Goal: Task Accomplishment & Management: Complete application form

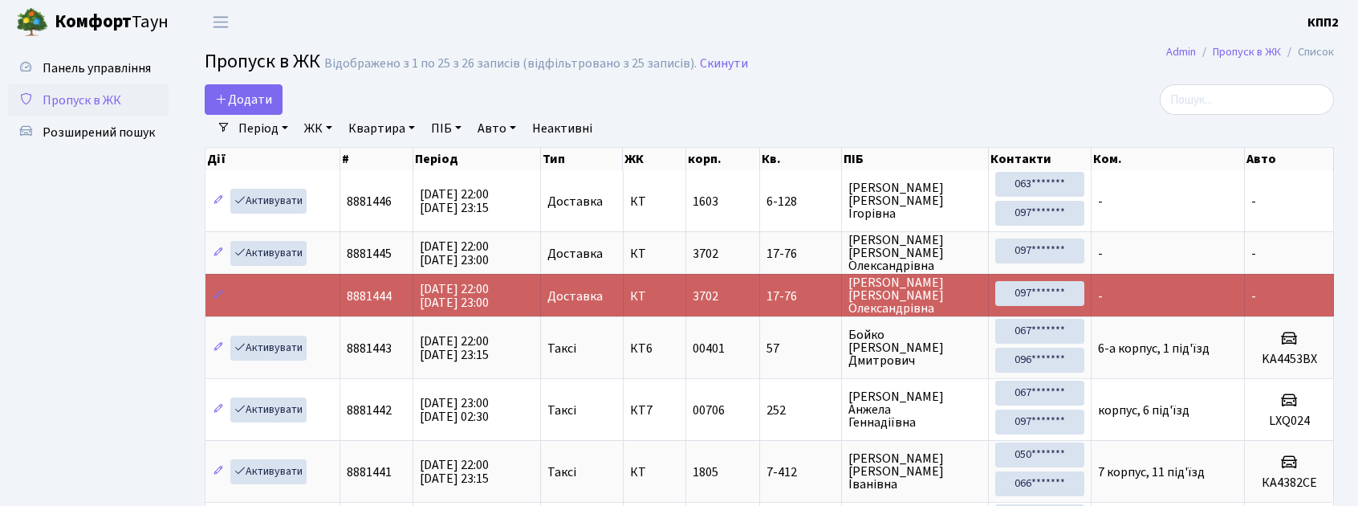
select select "25"
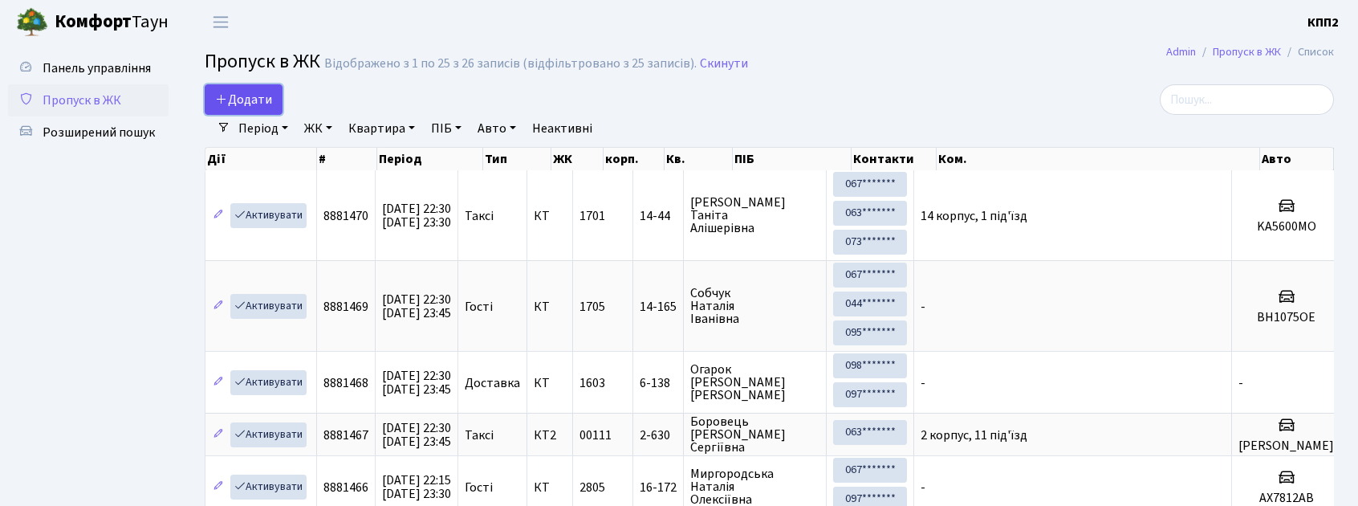
click at [261, 84] on link "Додати" at bounding box center [244, 99] width 78 height 31
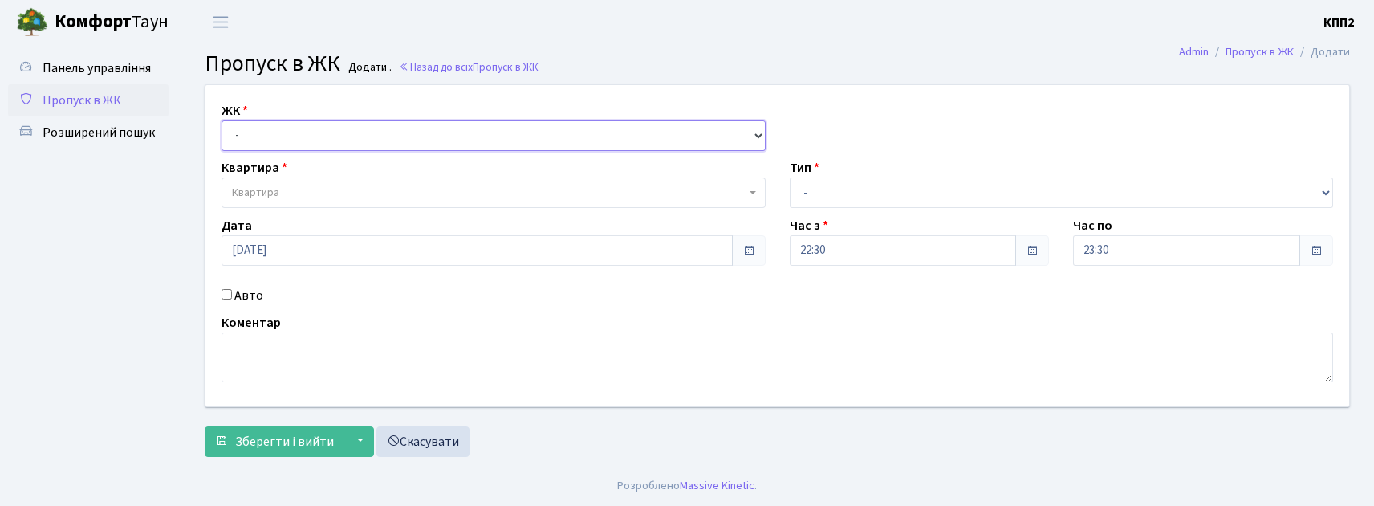
click at [303, 120] on select "- КТ, вул. Регенераторна, 4 КТ2, просп. Соборності, 17 КТ3, вул. Березнева, 16 …" at bounding box center [494, 135] width 544 height 31
select select "271"
click at [222, 120] on select "- КТ, вул. Регенераторна, 4 КТ2, просп. Соборності, 17 КТ3, вул. Березнева, 16 …" at bounding box center [494, 135] width 544 height 31
select select
click at [64, 49] on div "Панель управління Пропуск в ЖК Розширений пошук" at bounding box center [90, 254] width 181 height 421
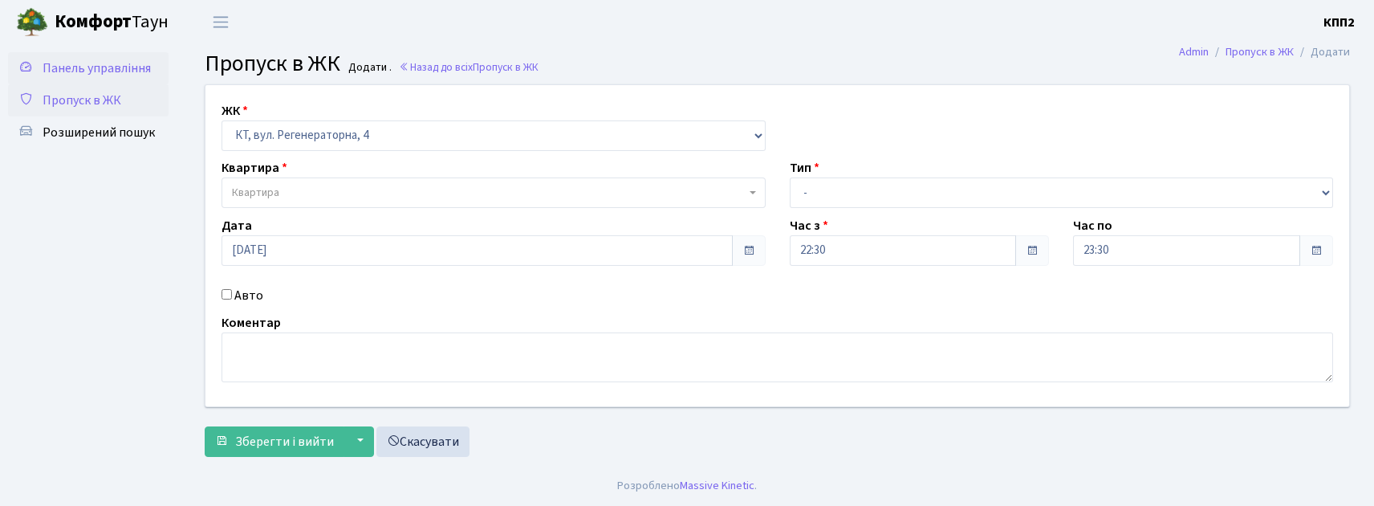
click at [67, 59] on span "Панель управління" at bounding box center [97, 68] width 108 height 18
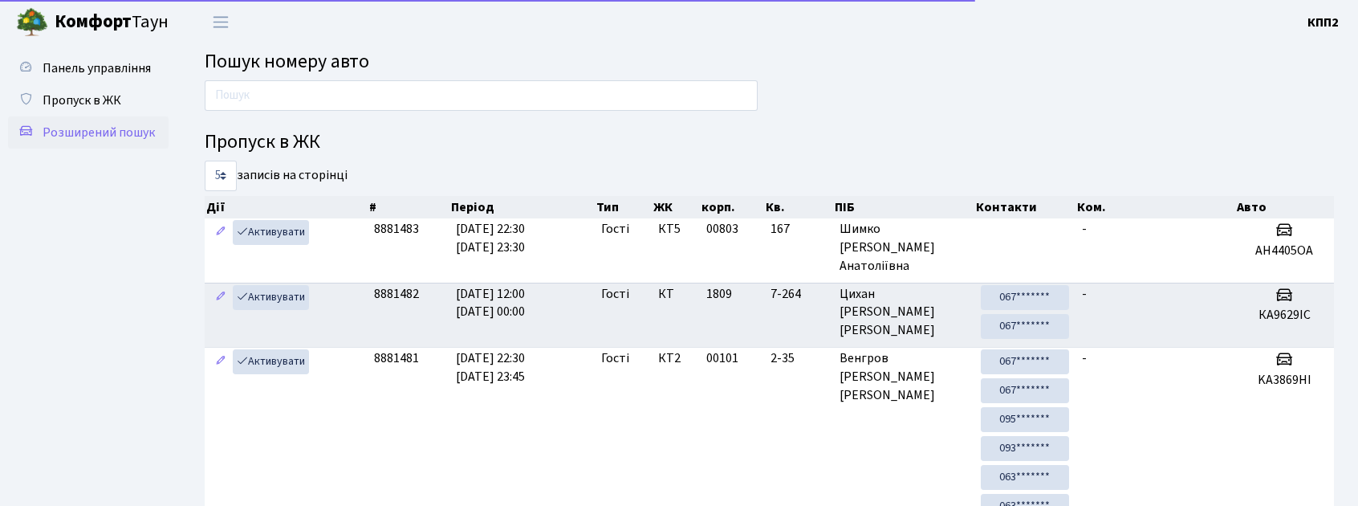
click at [97, 126] on span "Розширений пошук" at bounding box center [99, 133] width 112 height 18
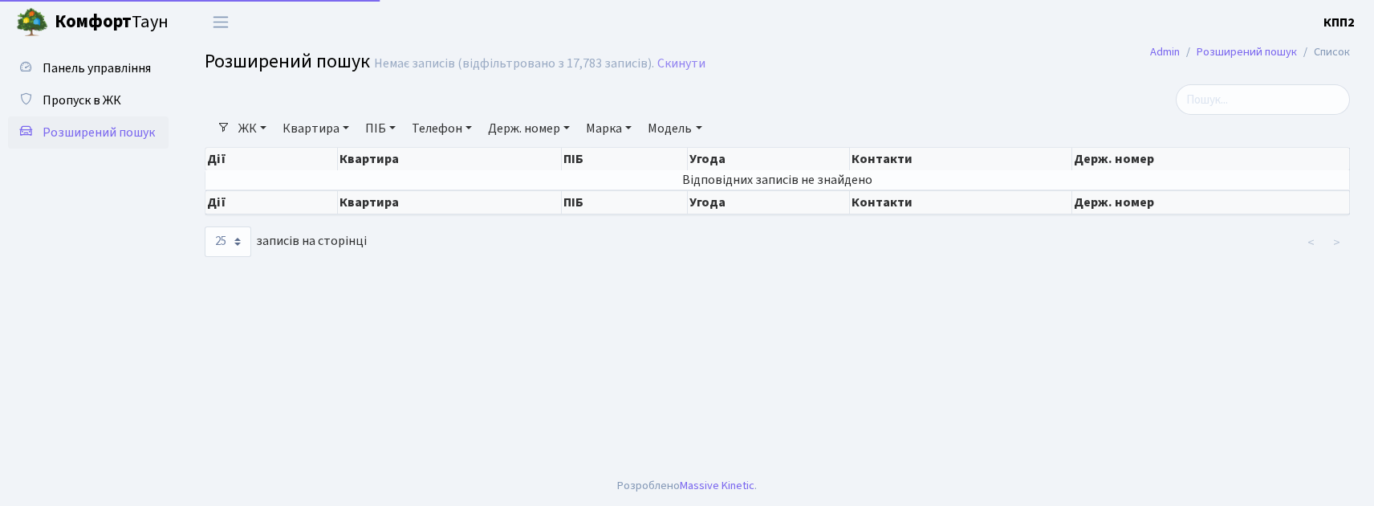
select select "25"
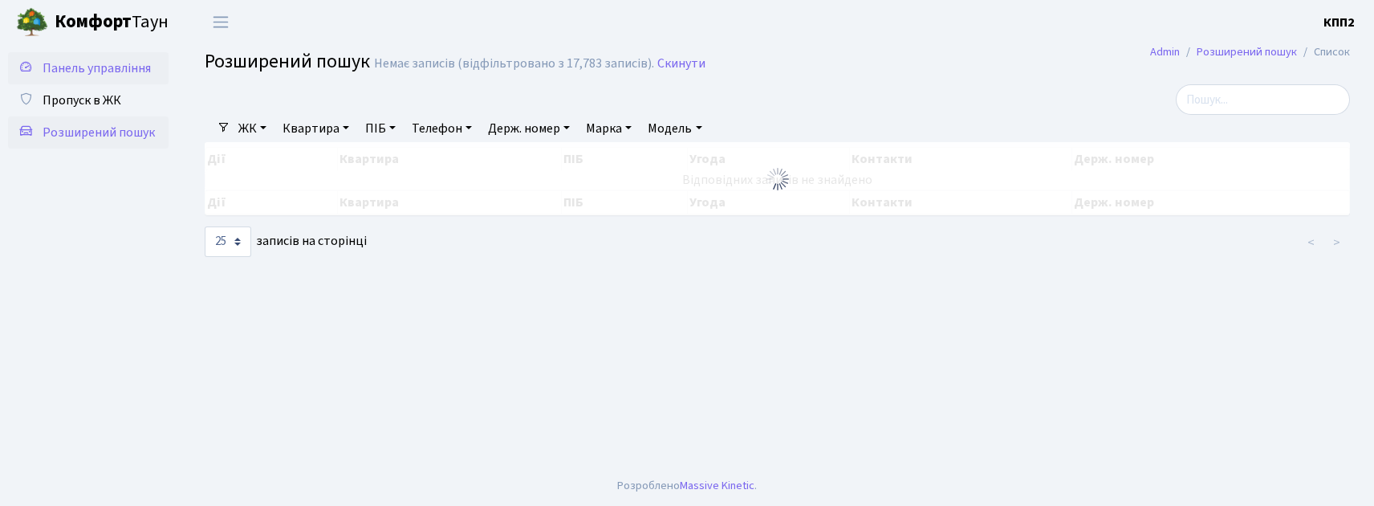
click at [67, 63] on span "Панель управління" at bounding box center [97, 68] width 108 height 18
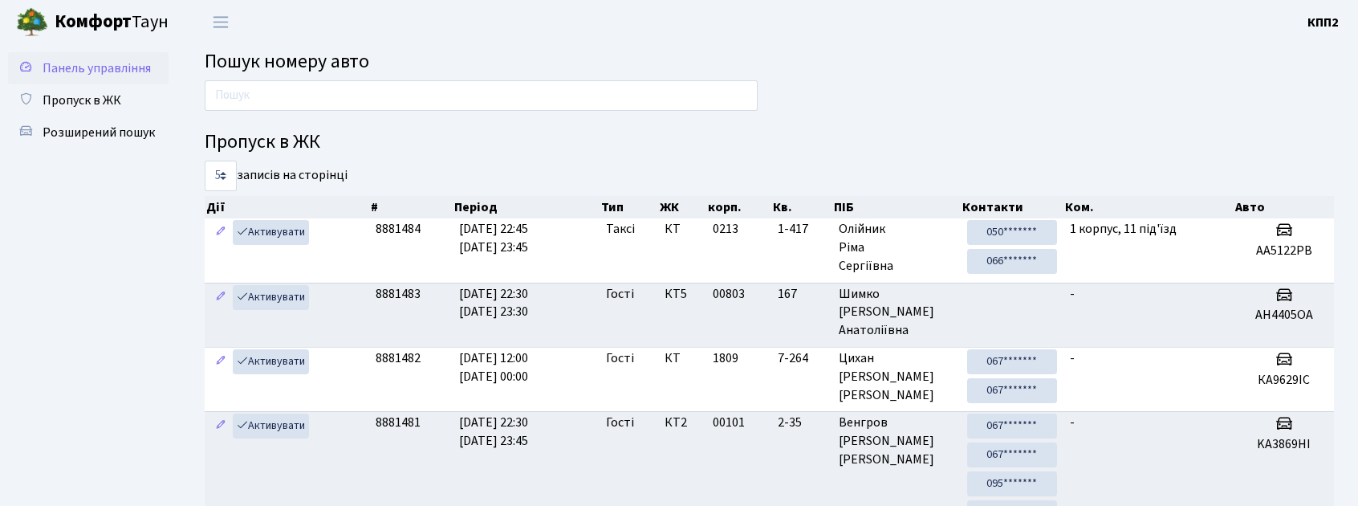
click at [94, 75] on span "Панель управління" at bounding box center [97, 68] width 108 height 18
click at [72, 112] on link "Пропуск в ЖК" at bounding box center [88, 100] width 161 height 32
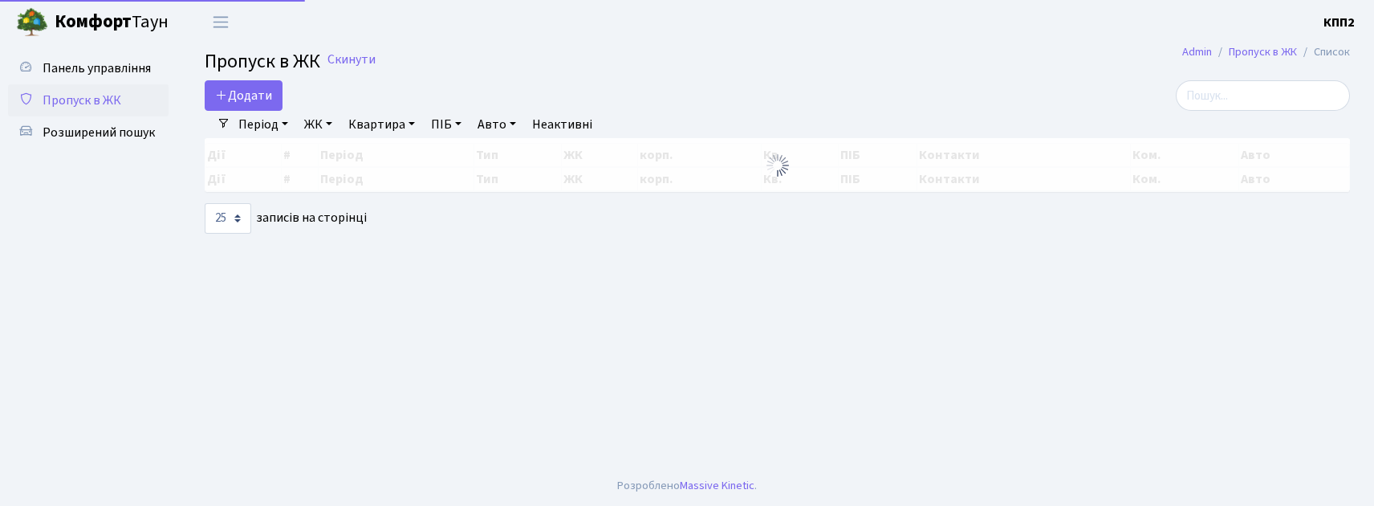
select select "25"
click at [254, 95] on span "Додати" at bounding box center [243, 96] width 57 height 18
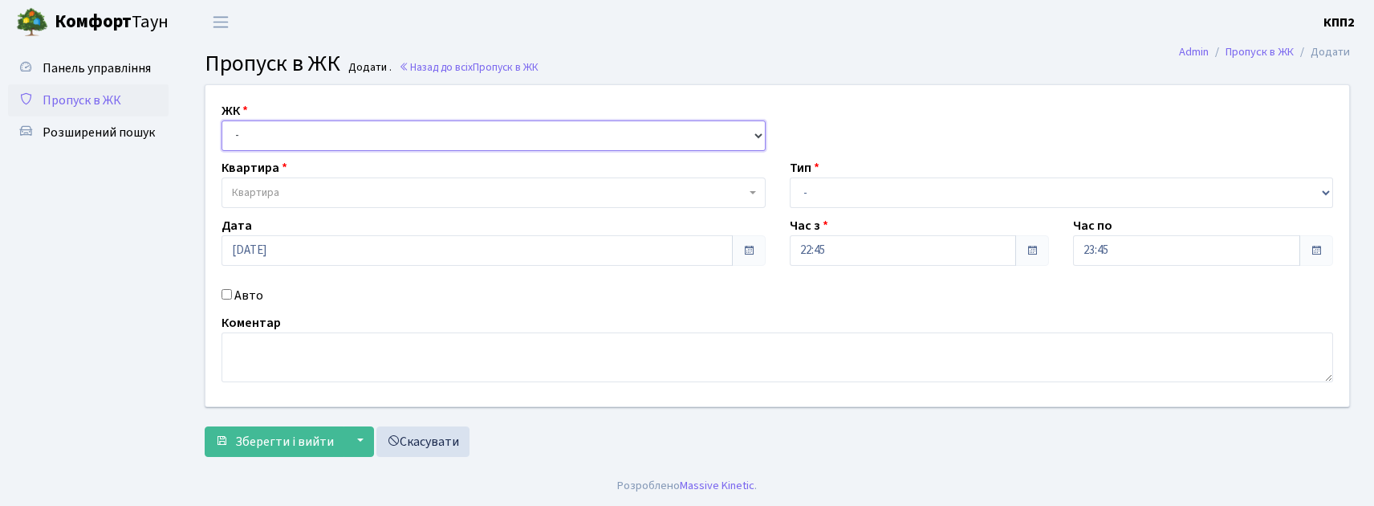
click at [258, 142] on select "- КТ, вул. Регенераторна, 4 КТ2, просп. [STREET_ADDRESS] [STREET_ADDRESS] [PERS…" at bounding box center [494, 135] width 544 height 31
select select "271"
click at [222, 120] on select "- КТ, вул. Регенераторна, 4 КТ2, просп. [STREET_ADDRESS] [STREET_ADDRESS] [PERS…" at bounding box center [494, 135] width 544 height 31
select select
click at [827, 200] on select "- Доставка Таксі Гості Сервіс" at bounding box center [1062, 192] width 544 height 31
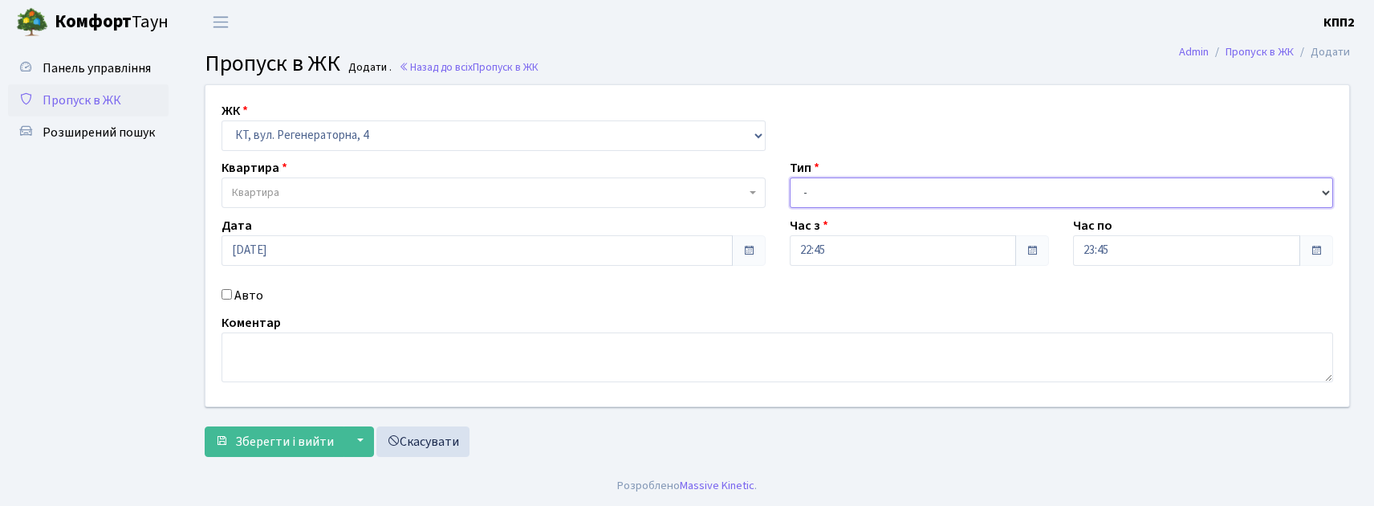
select select "2"
click at [790, 177] on select "- Доставка Таксі Гості Сервіс" at bounding box center [1062, 192] width 544 height 31
click at [231, 292] on input "Авто" at bounding box center [227, 294] width 10 height 10
checkbox input "true"
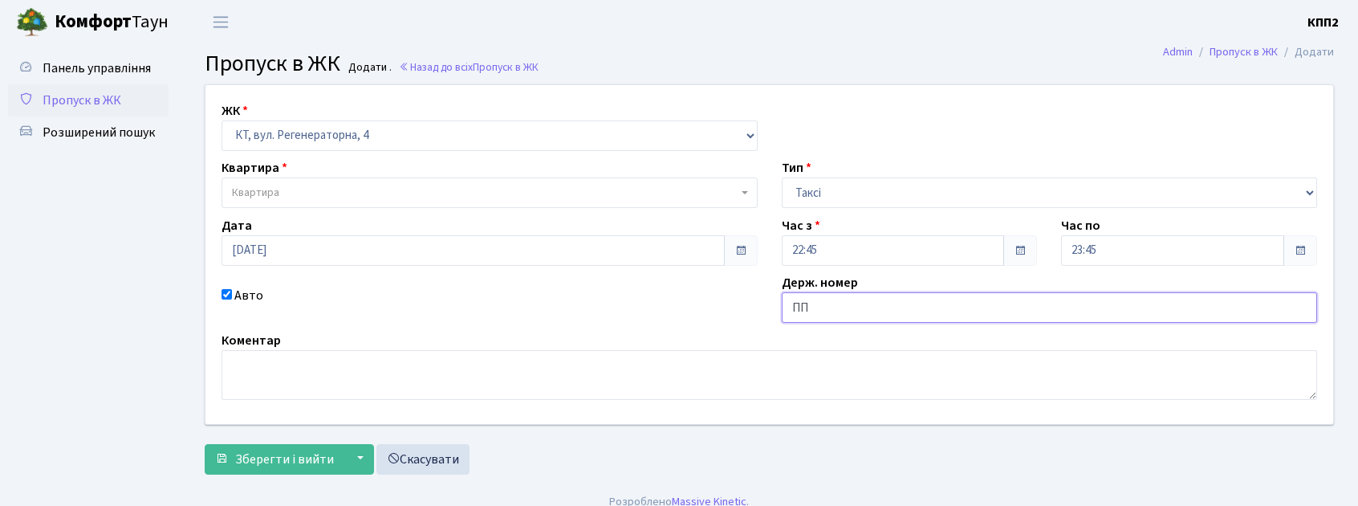
type input "П"
click at [136, 94] on link "Пропуск в ЖК" at bounding box center [88, 100] width 161 height 32
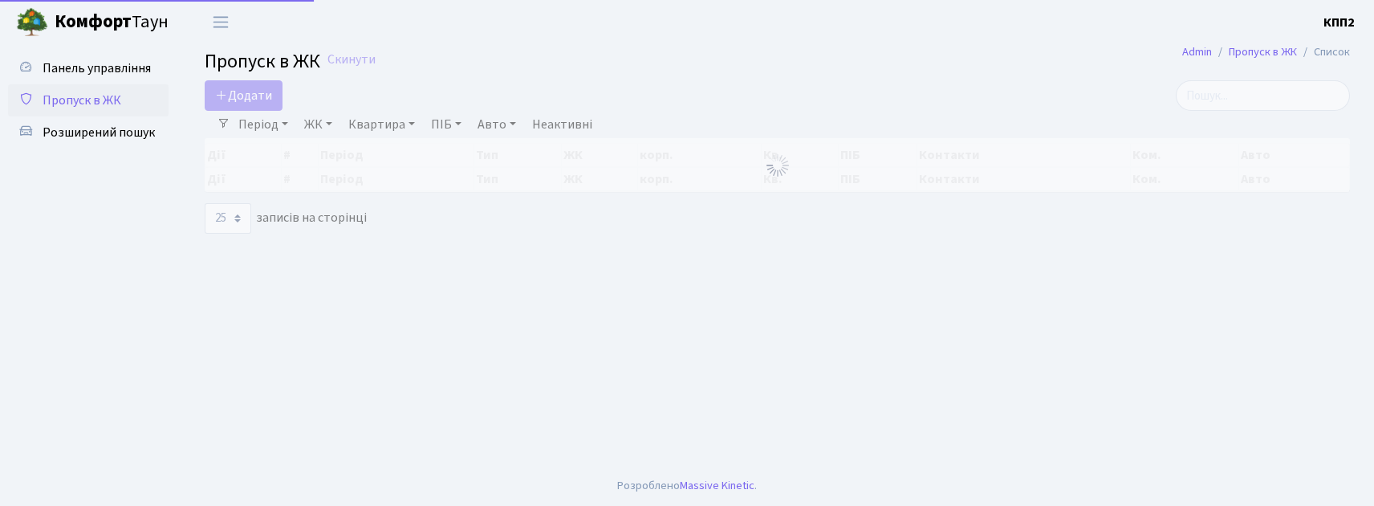
select select "25"
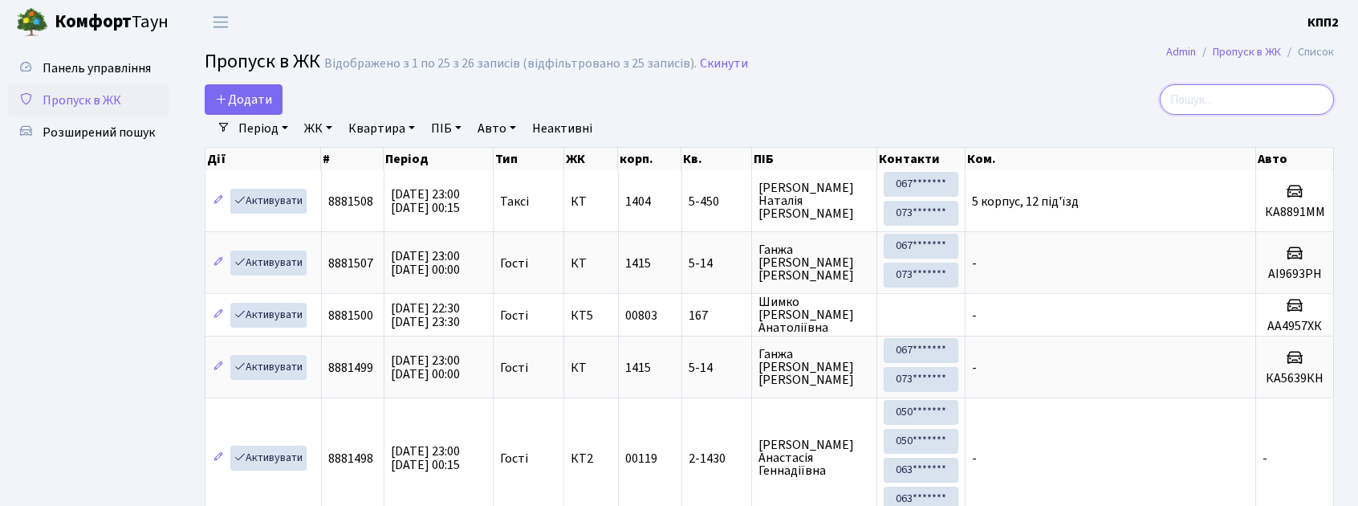
click at [1243, 104] on input "search" at bounding box center [1247, 99] width 174 height 31
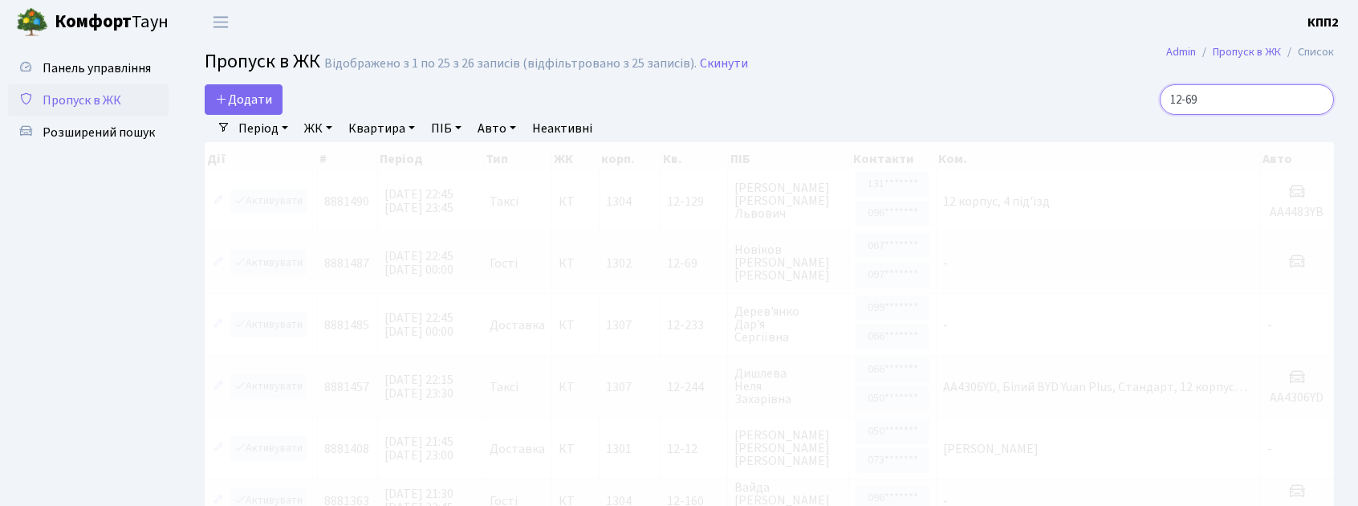
type input "12-69"
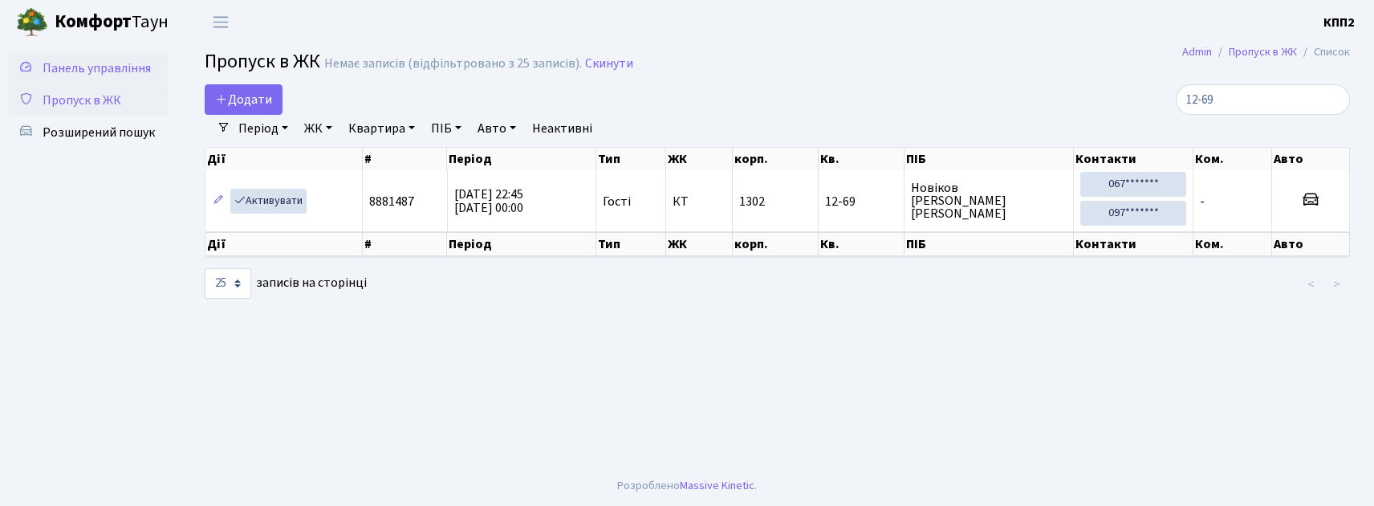
click at [64, 69] on span "Панель управління" at bounding box center [97, 68] width 108 height 18
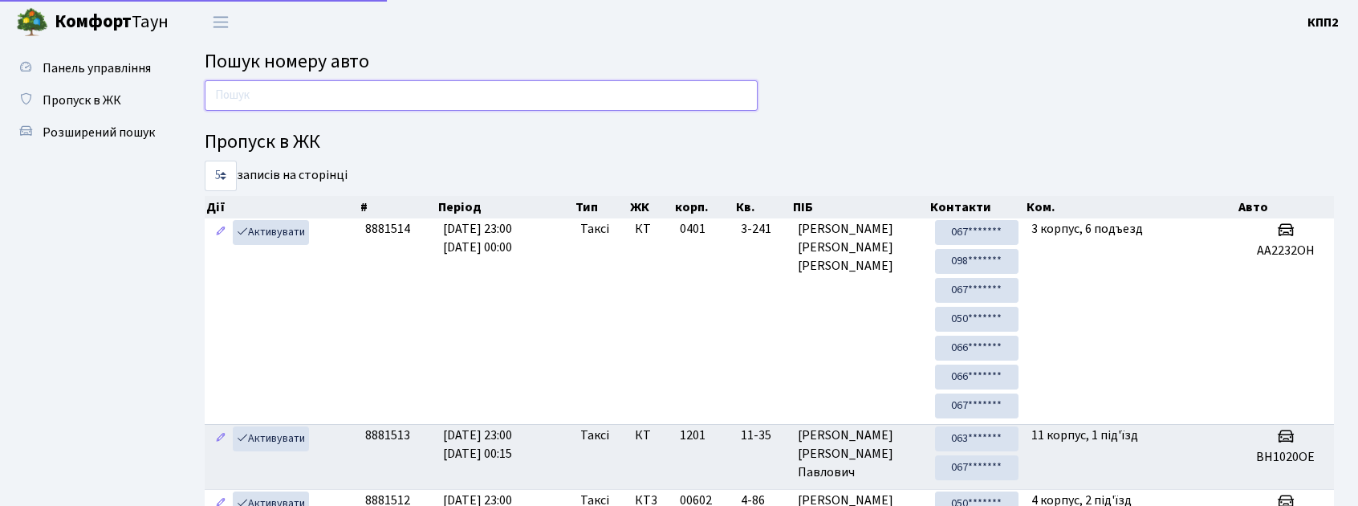
click at [249, 100] on input "text" at bounding box center [481, 95] width 553 height 31
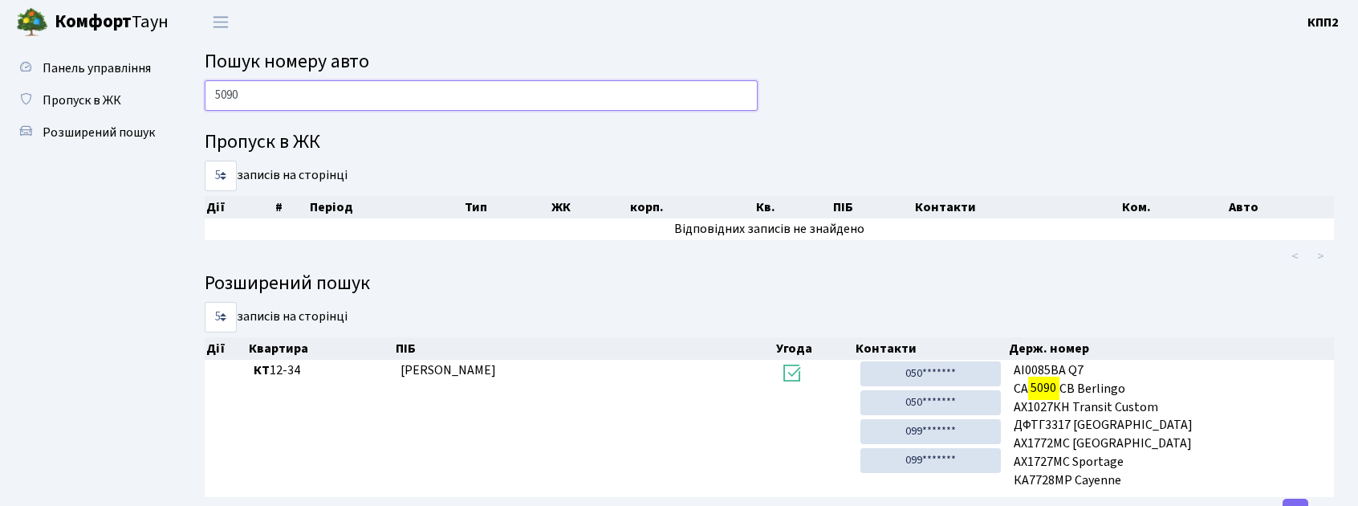
type input "5090"
click at [63, 87] on link "Пропуск в ЖК" at bounding box center [88, 100] width 161 height 32
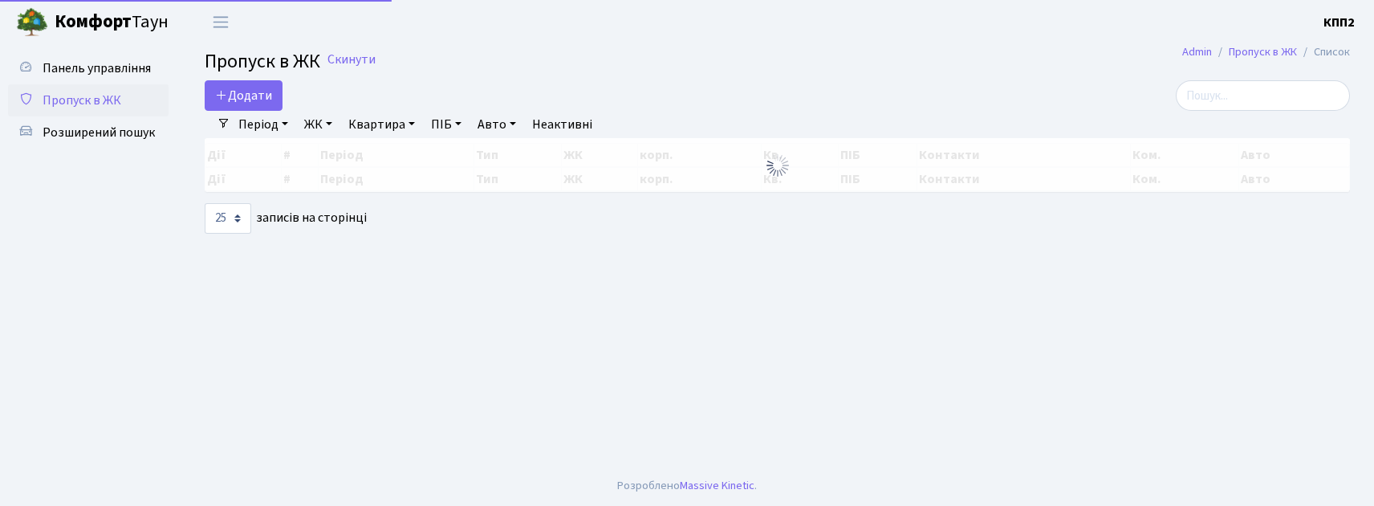
select select "25"
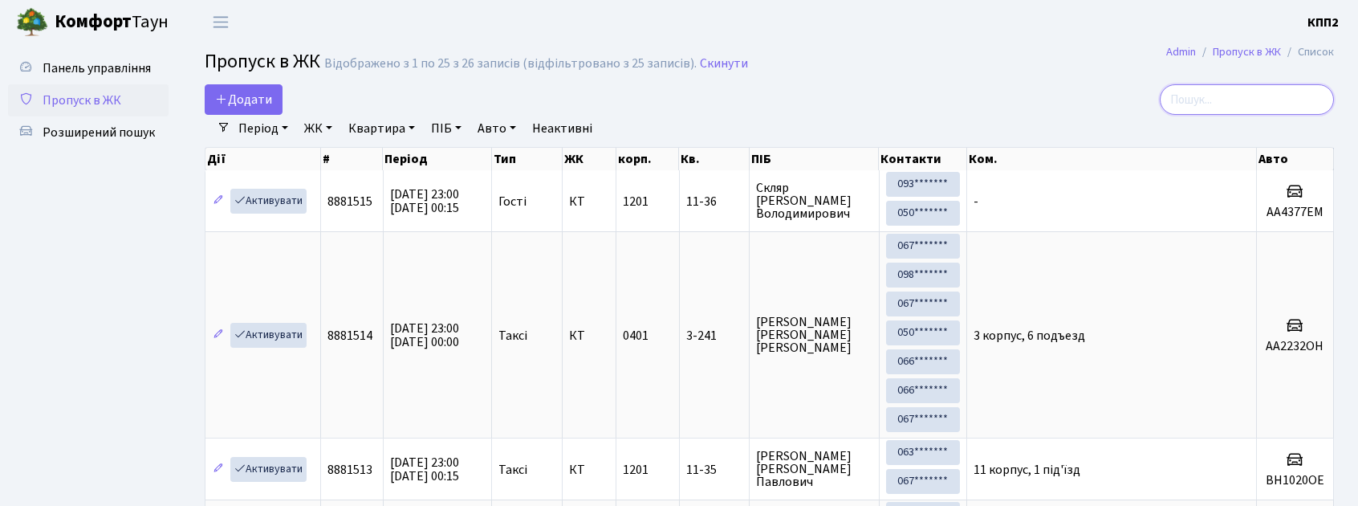
click at [1224, 103] on input "search" at bounding box center [1247, 99] width 174 height 31
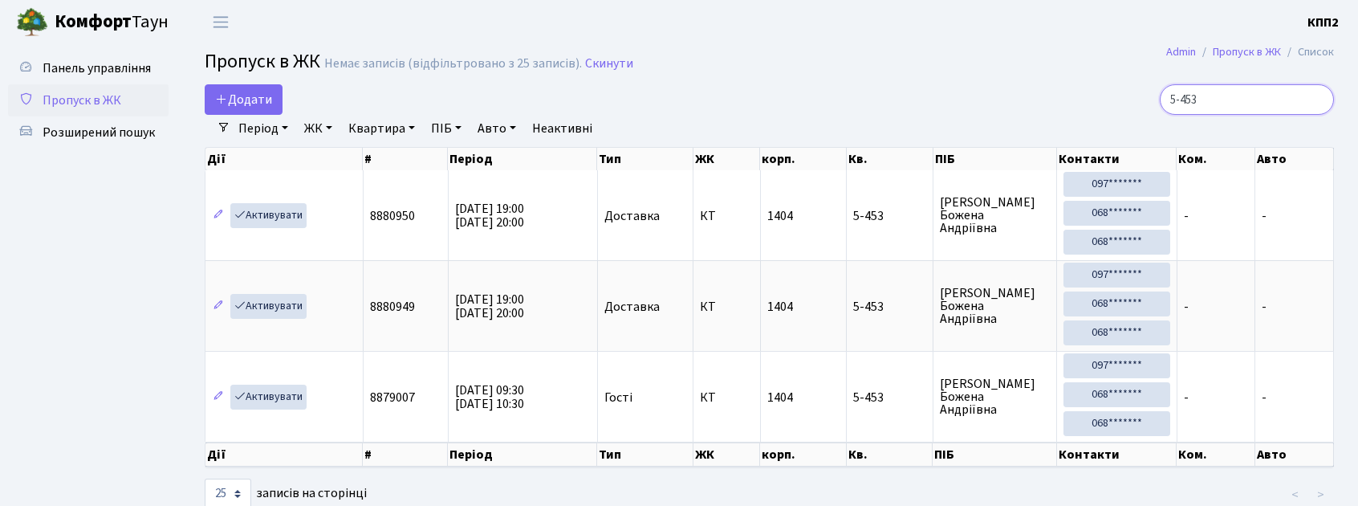
type input "5-453"
